Goal: Submit feedback/report problem: Submit feedback/report problem

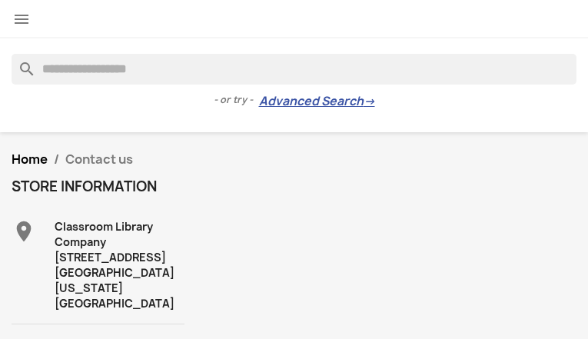
type input "**********"
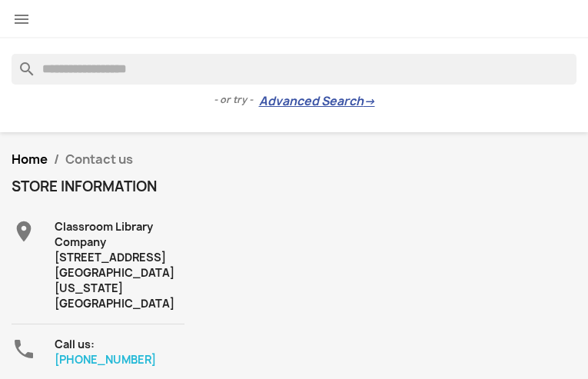
type input "**********"
